Goal: Information Seeking & Learning: Learn about a topic

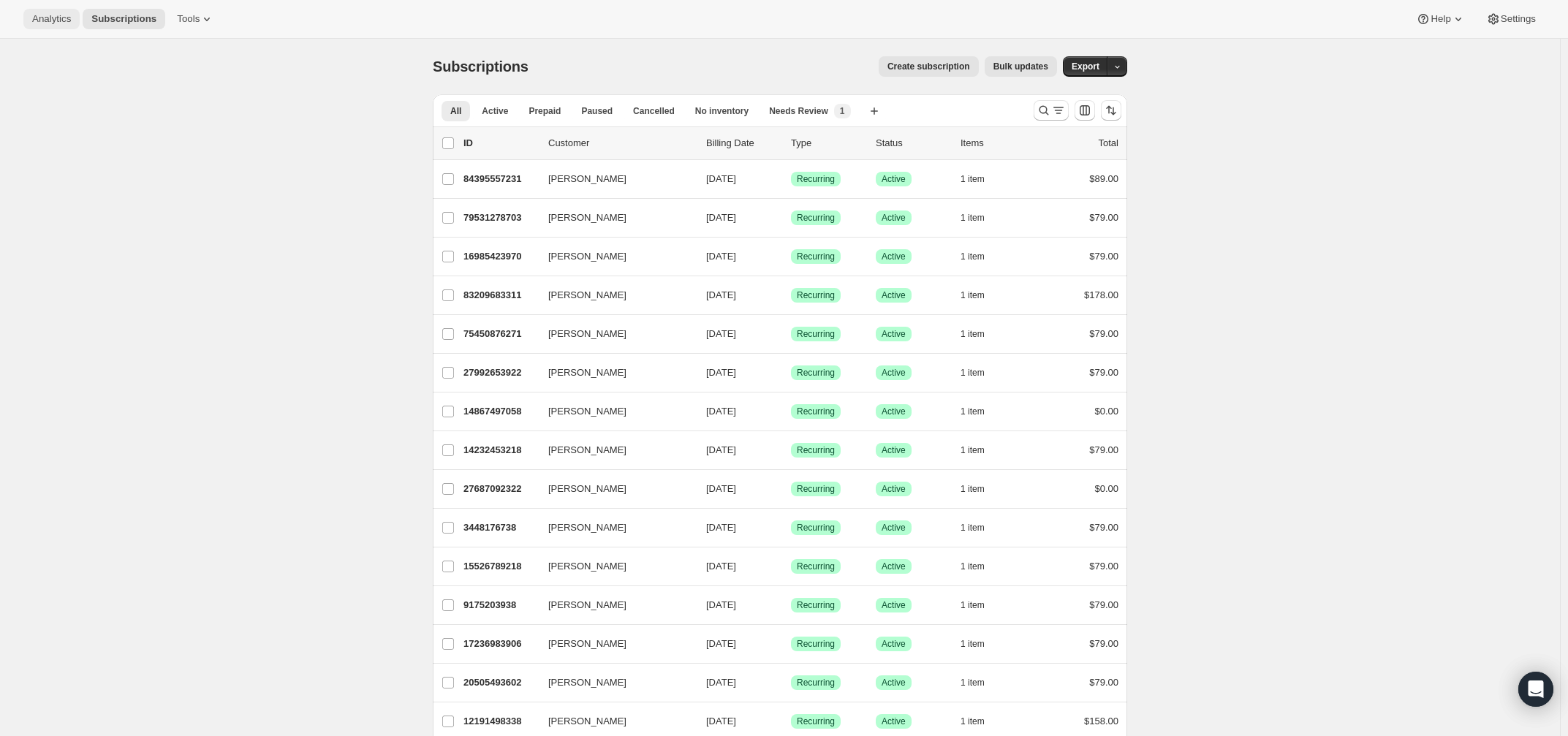
click at [68, 18] on span "Analytics" at bounding box center [51, 18] width 38 height 12
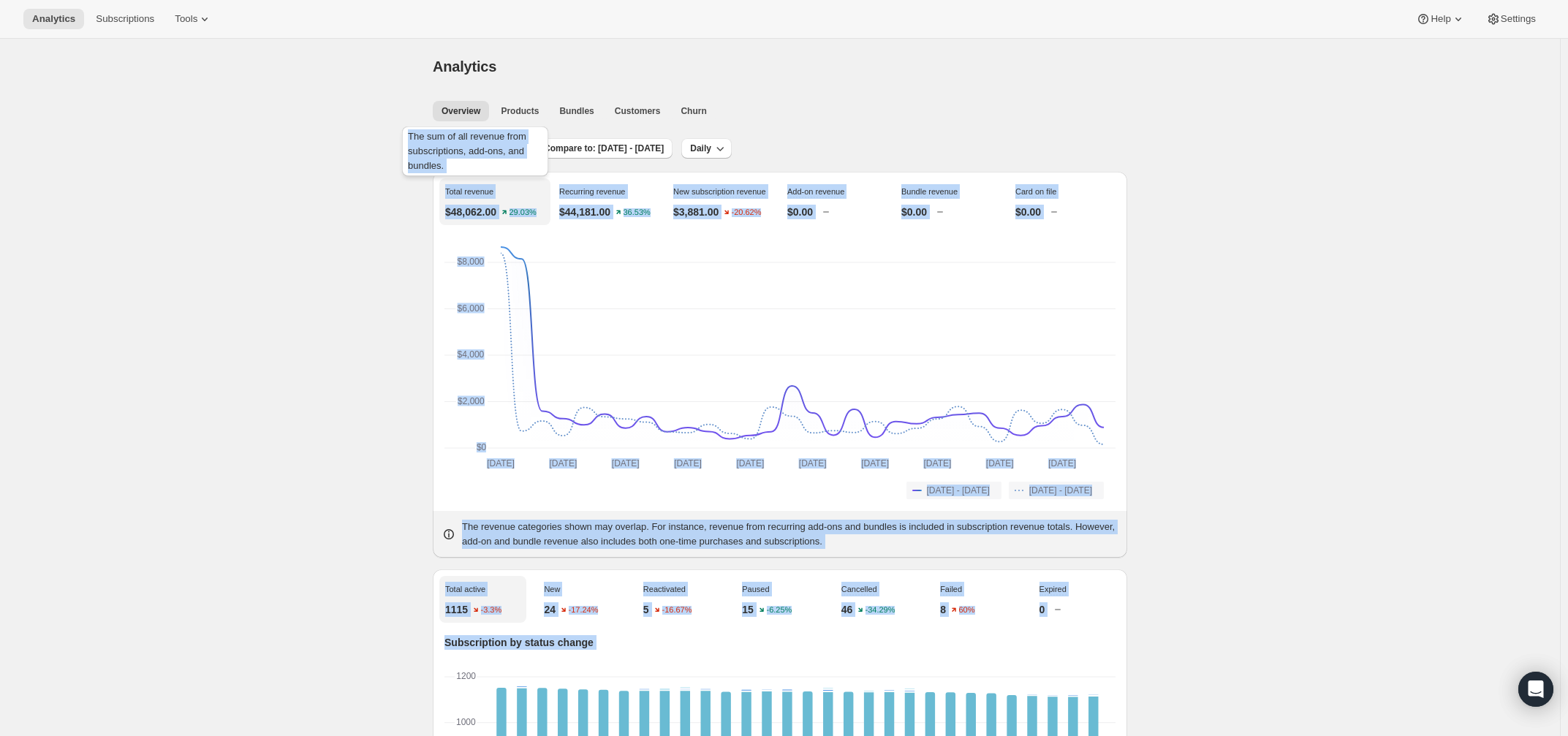
drag, startPoint x: 480, startPoint y: 145, endPoint x: 294, endPoint y: 159, distance: 186.5
drag, startPoint x: 345, startPoint y: 194, endPoint x: 463, endPoint y: 155, distance: 124.3
click at [476, 148] on span "Last 30 days" at bounding box center [480, 148] width 53 height 12
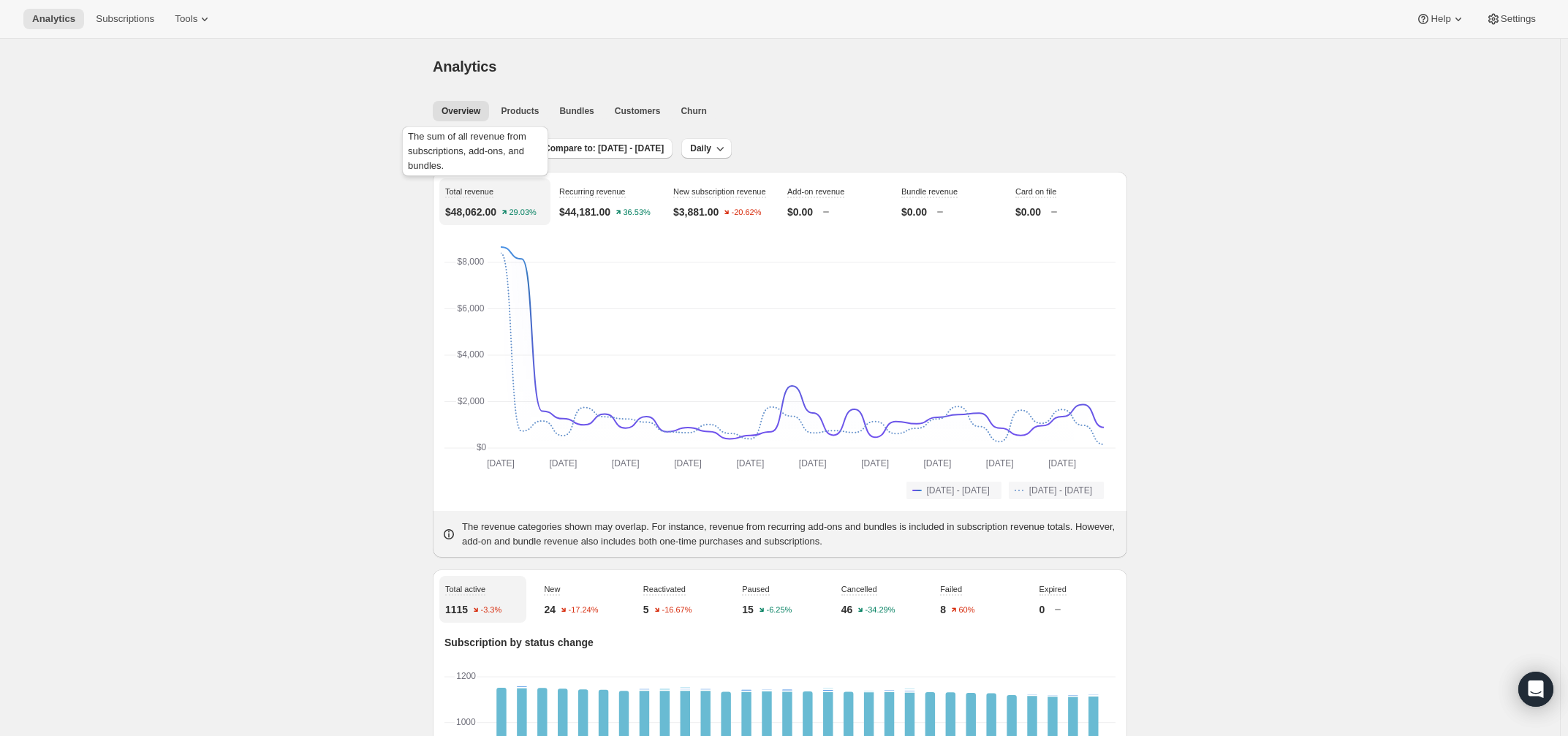
click at [451, 184] on div "The sum of all revenue from subscriptions, add-ons, and bundles." at bounding box center [475, 153] width 152 height 61
click at [473, 152] on span "Last 30 days" at bounding box center [480, 148] width 53 height 12
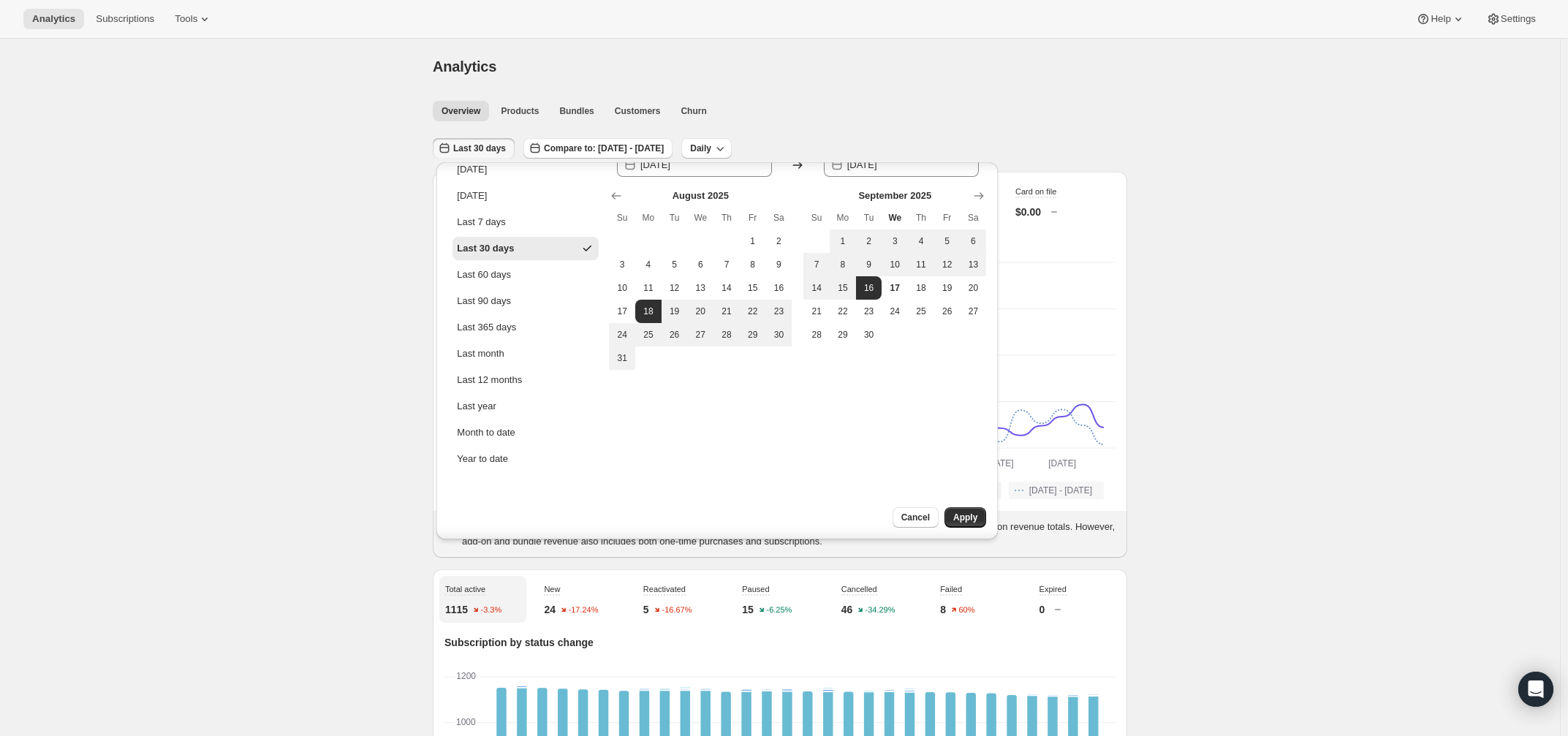
scroll to position [32, 0]
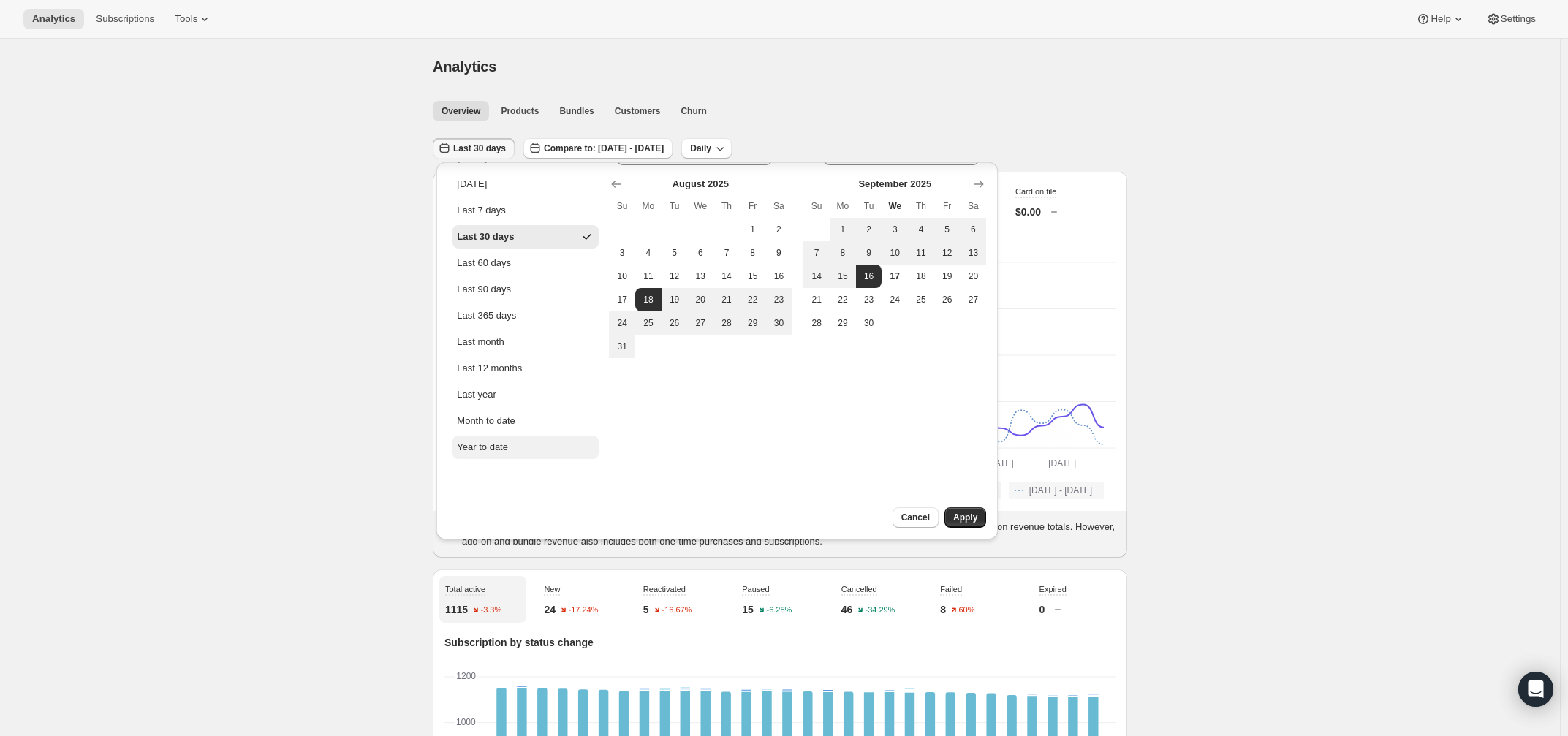
click at [478, 440] on div "Year to date" at bounding box center [482, 447] width 51 height 15
type input "[DATE]"
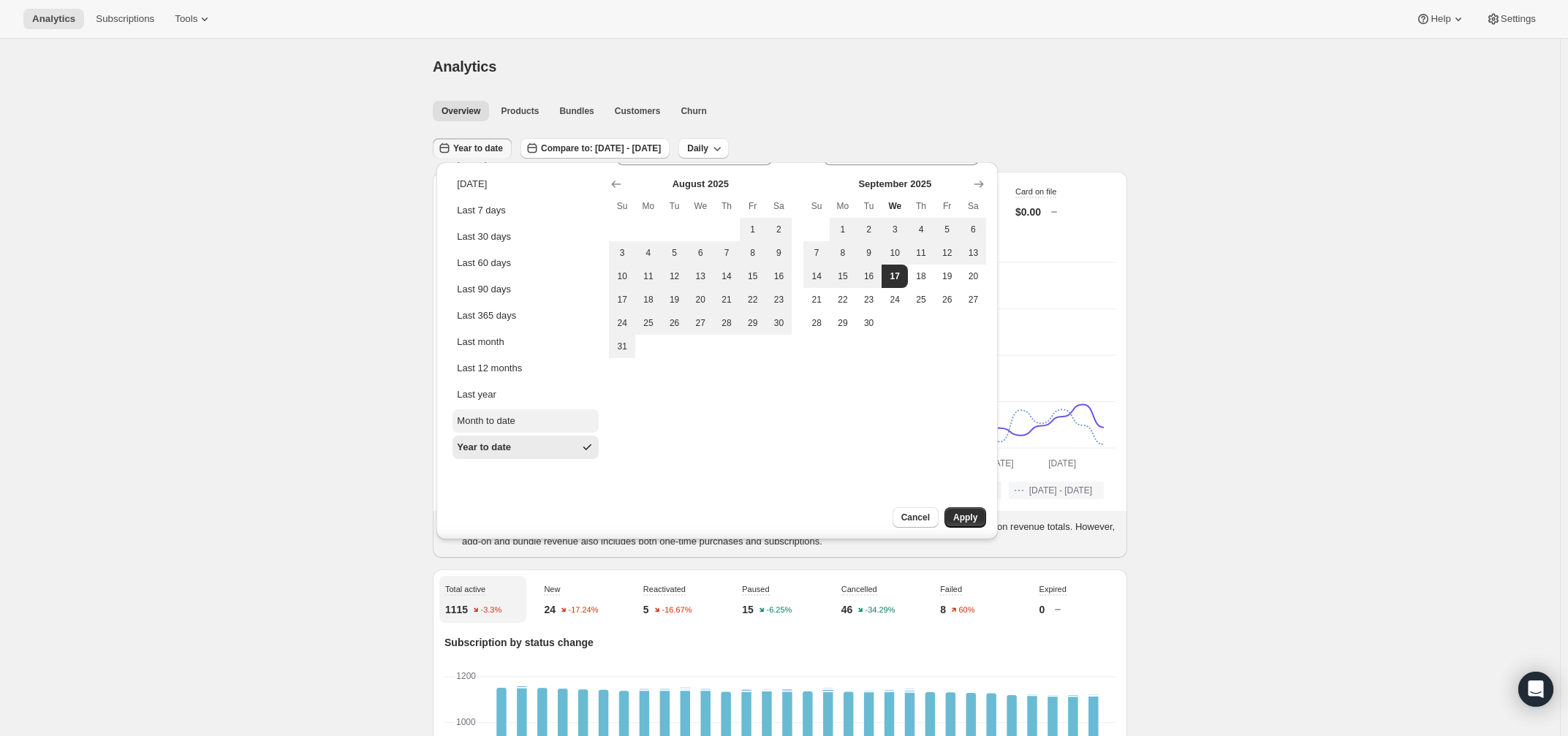
scroll to position [0, 0]
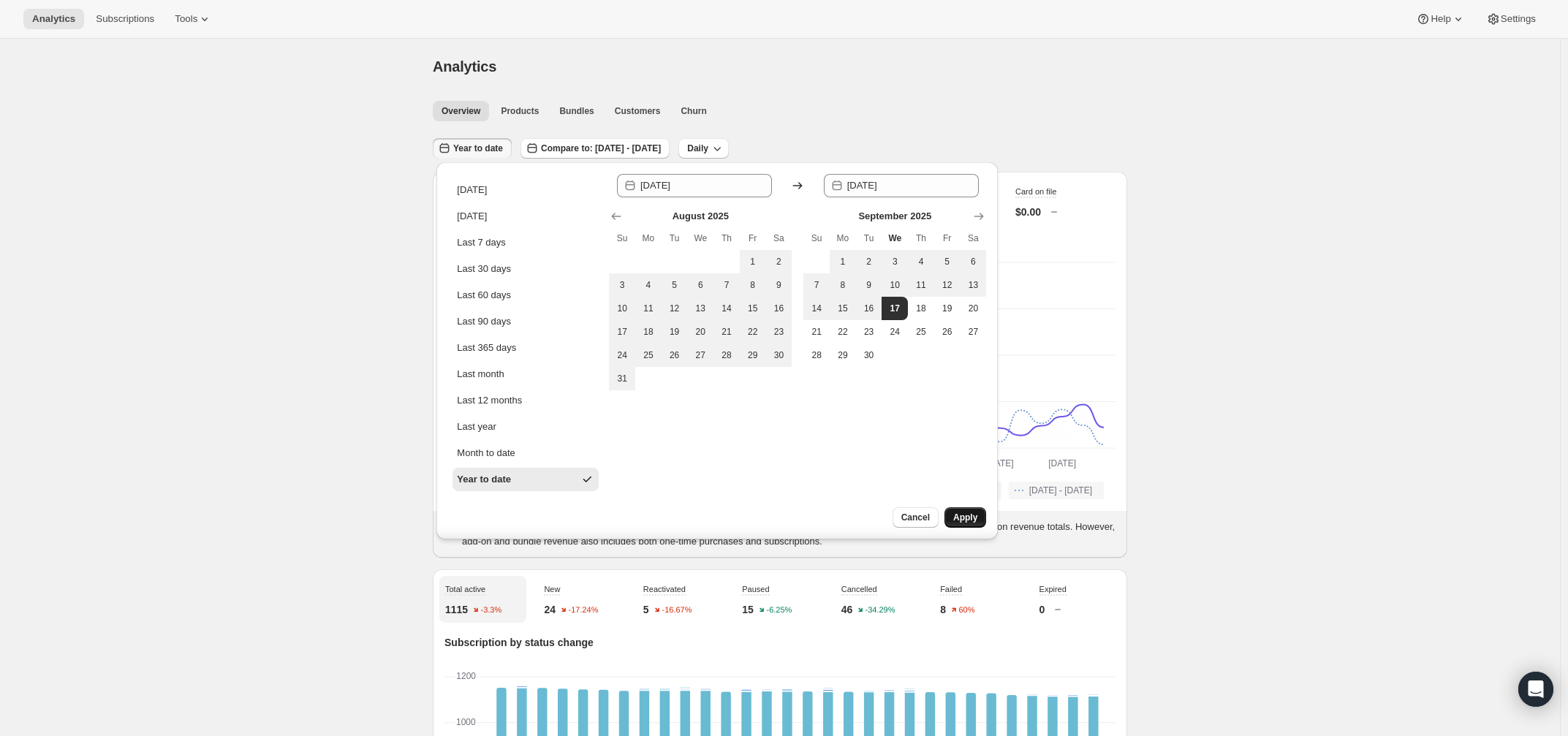
click at [969, 524] on button "Apply" at bounding box center [966, 517] width 42 height 20
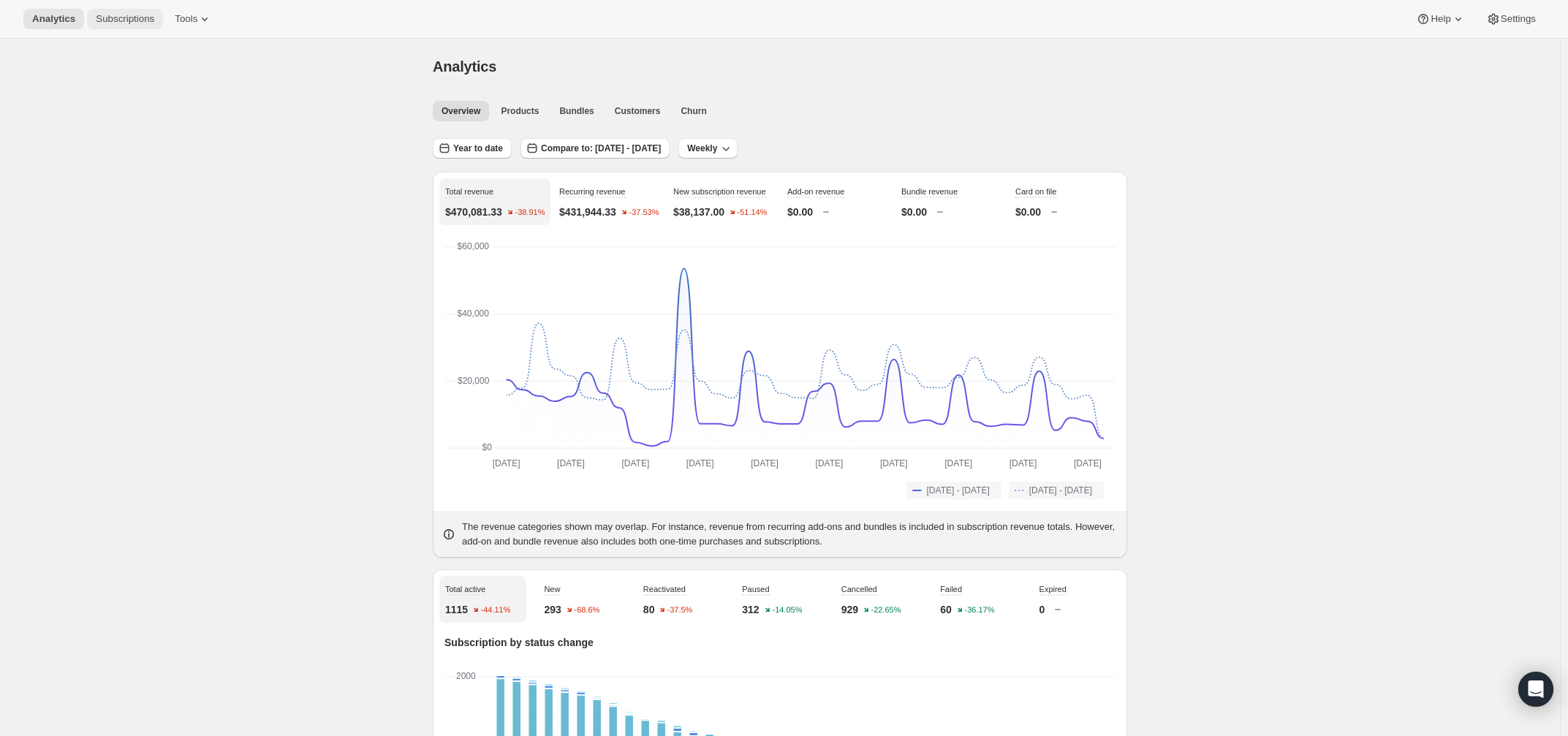
click at [108, 20] on span "Subscriptions" at bounding box center [125, 18] width 58 height 12
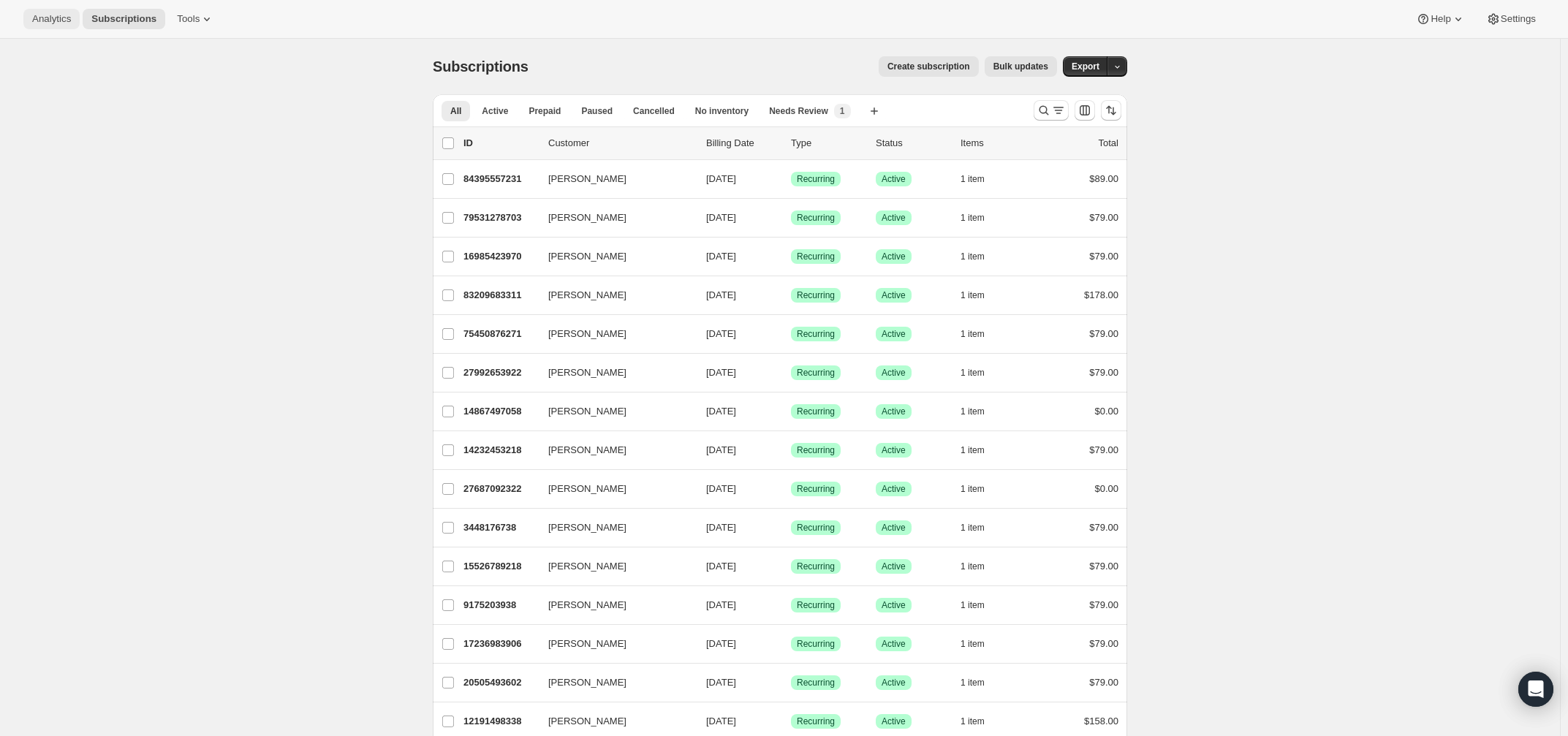
click at [71, 18] on span "Analytics" at bounding box center [51, 18] width 38 height 12
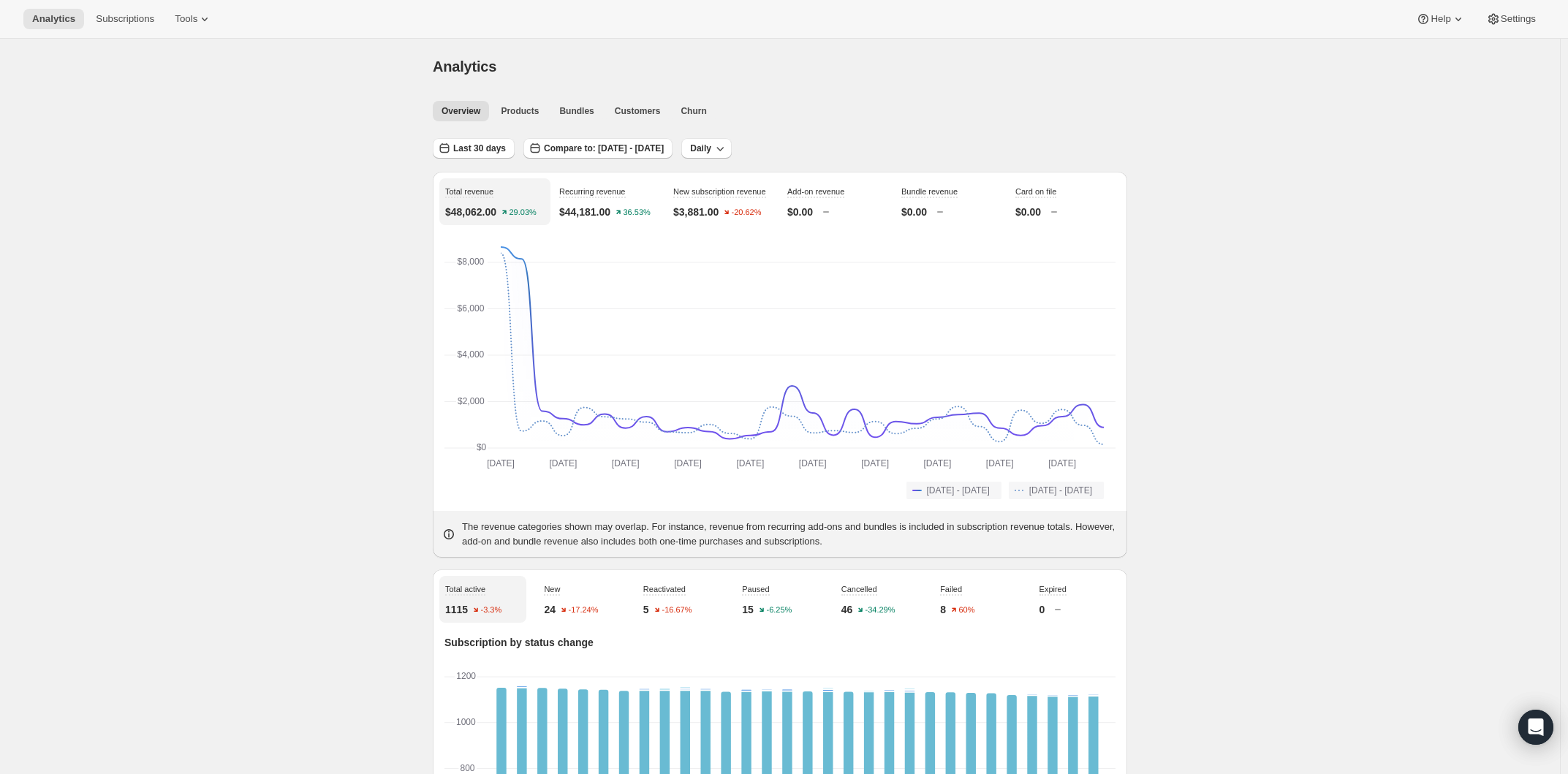
drag, startPoint x: 1025, startPoint y: 47, endPoint x: 1018, endPoint y: 51, distance: 8.1
click at [1019, 50] on div "Analytics. This page is ready Analytics" at bounding box center [780, 66] width 694 height 56
